Goal: Check status

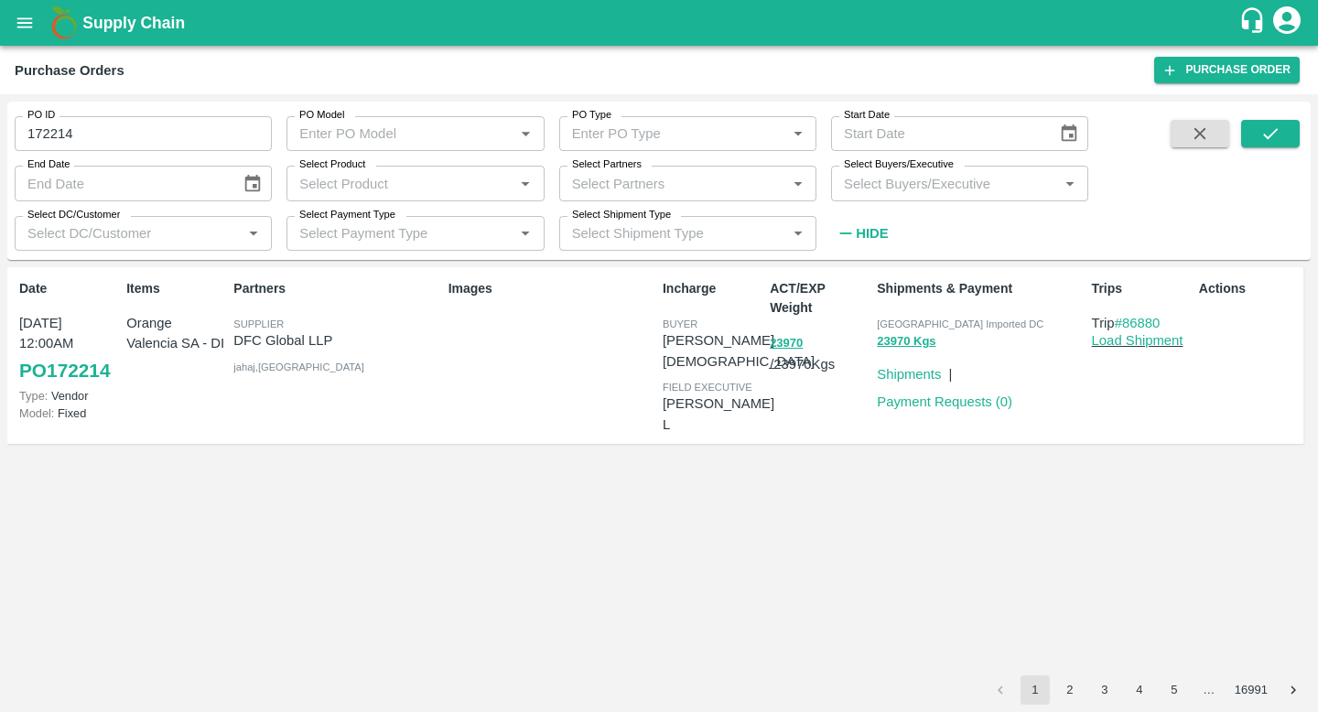
click at [82, 126] on input "172214" at bounding box center [143, 133] width 257 height 35
paste input "text"
type input "175369"
click at [1268, 140] on icon "submit" at bounding box center [1270, 134] width 20 height 20
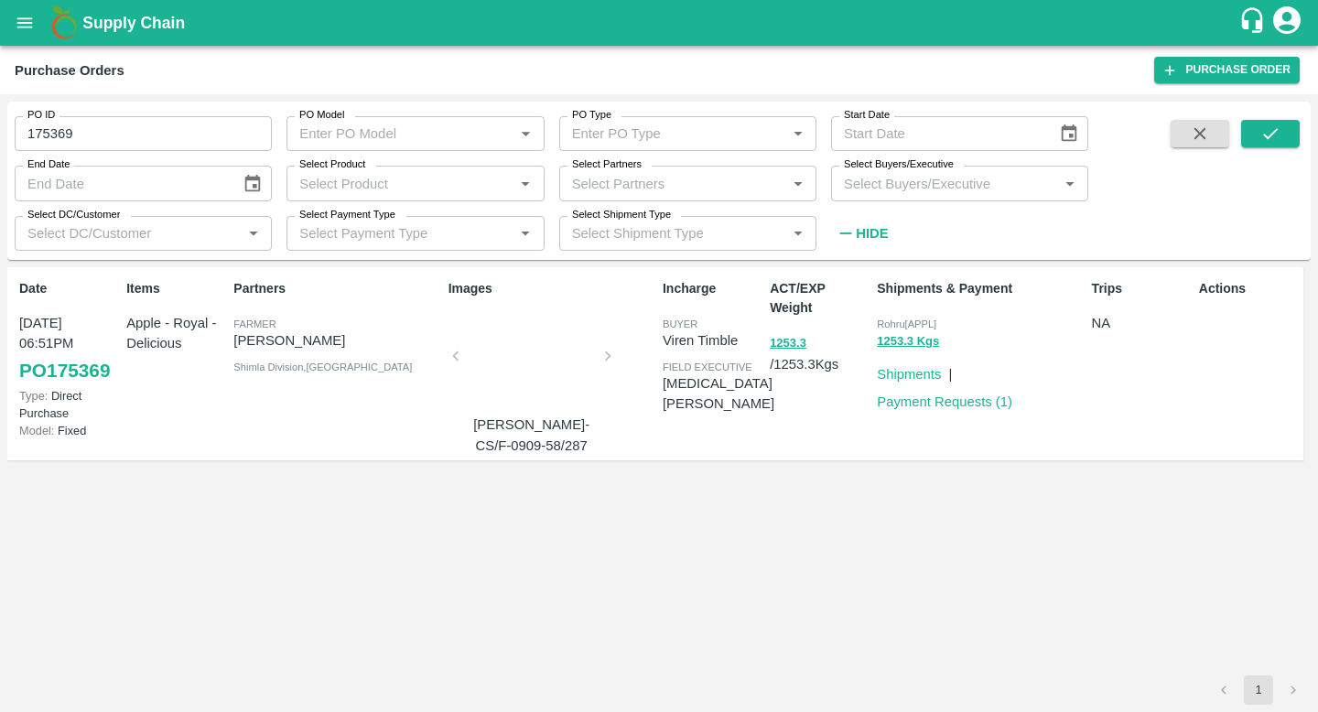
click at [609, 357] on div "Images [PERSON_NAME]-CS/F-0909-58/287" at bounding box center [548, 364] width 214 height 184
click at [608, 357] on div "Images [PERSON_NAME]-CS/F-0909-58/287" at bounding box center [548, 364] width 214 height 184
click at [97, 135] on input "175369" at bounding box center [143, 133] width 257 height 35
